Goal: Find specific page/section: Find specific page/section

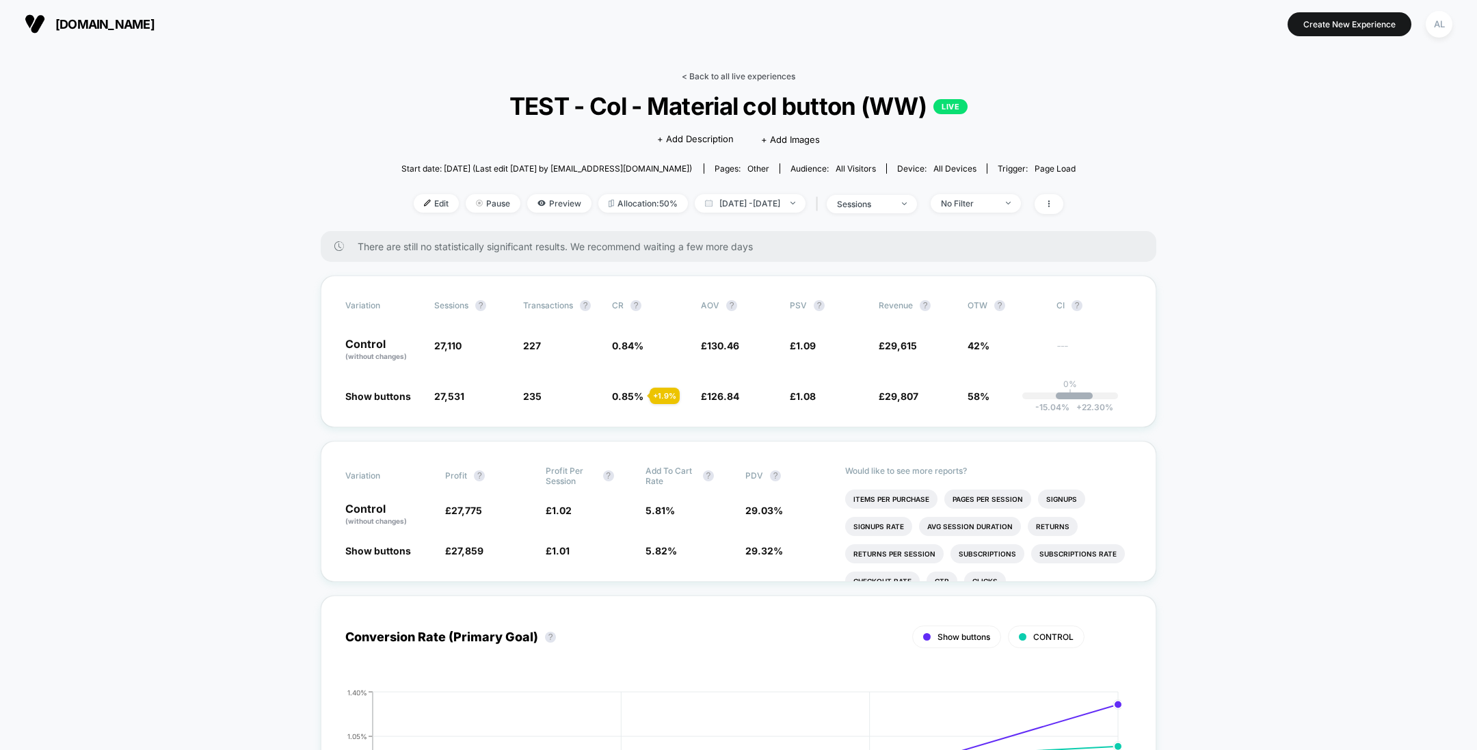
click at [704, 81] on link "< Back to all live experiences" at bounding box center [739, 76] width 114 height 10
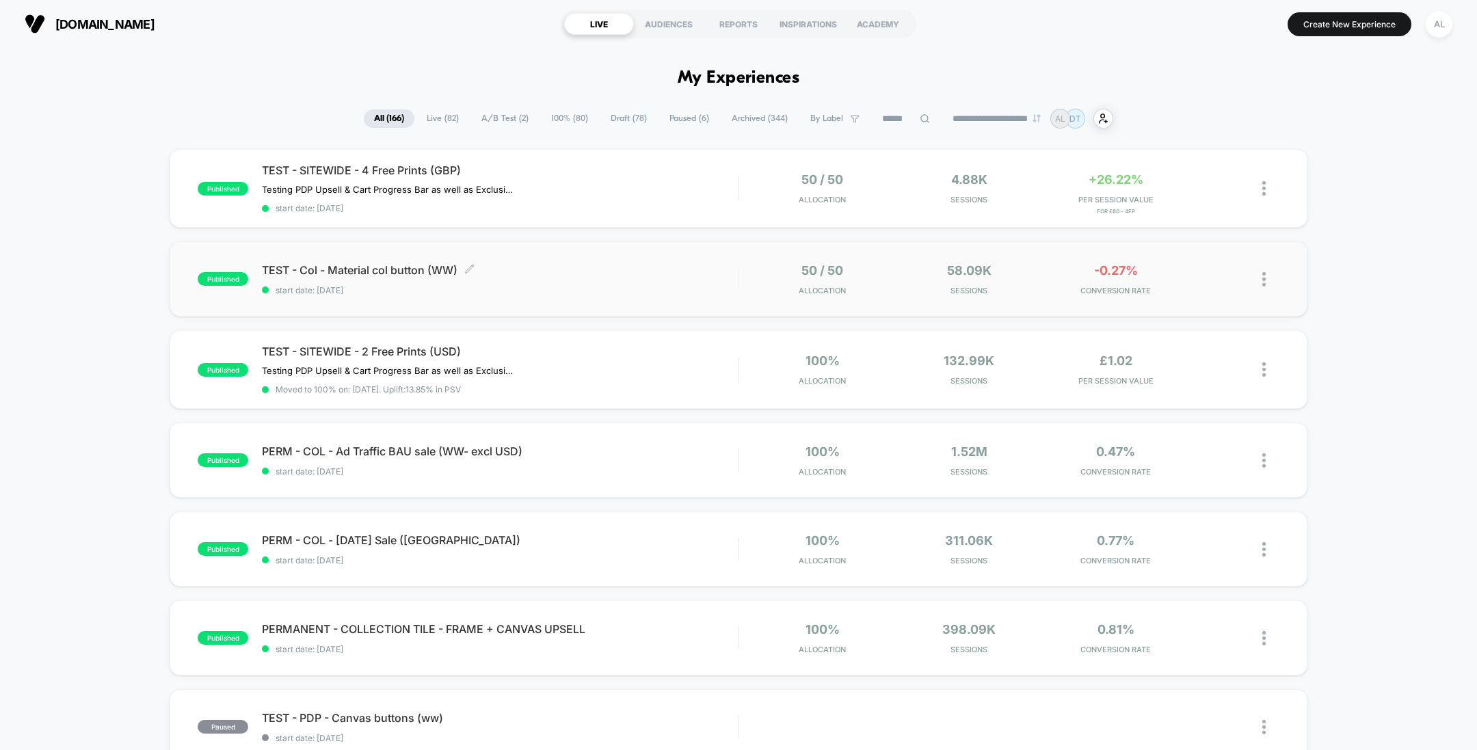
click at [652, 277] on div "TEST - Col - Material col button (WW) Click to edit experience details Click to…" at bounding box center [500, 279] width 476 height 32
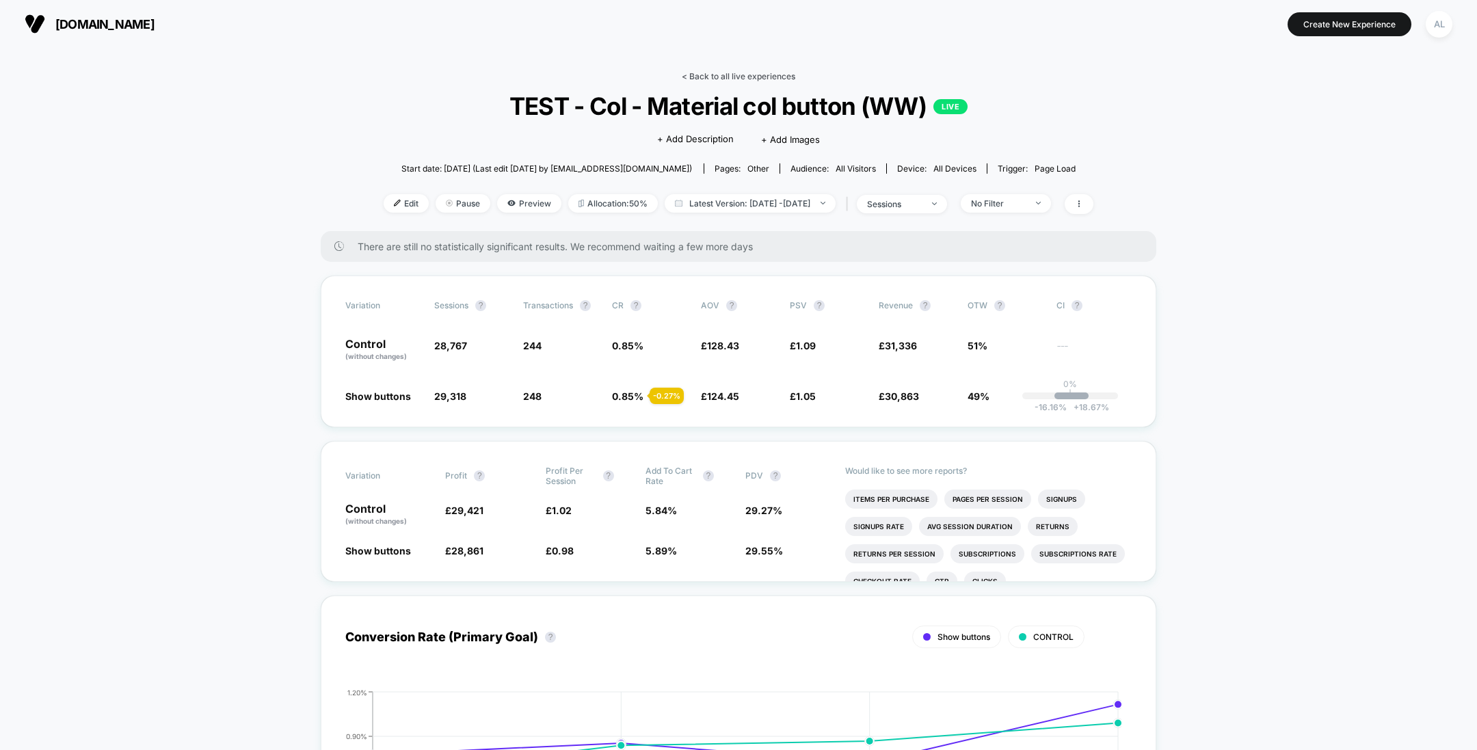
click at [745, 75] on link "< Back to all live experiences" at bounding box center [739, 76] width 114 height 10
